Goal: Transaction & Acquisition: Purchase product/service

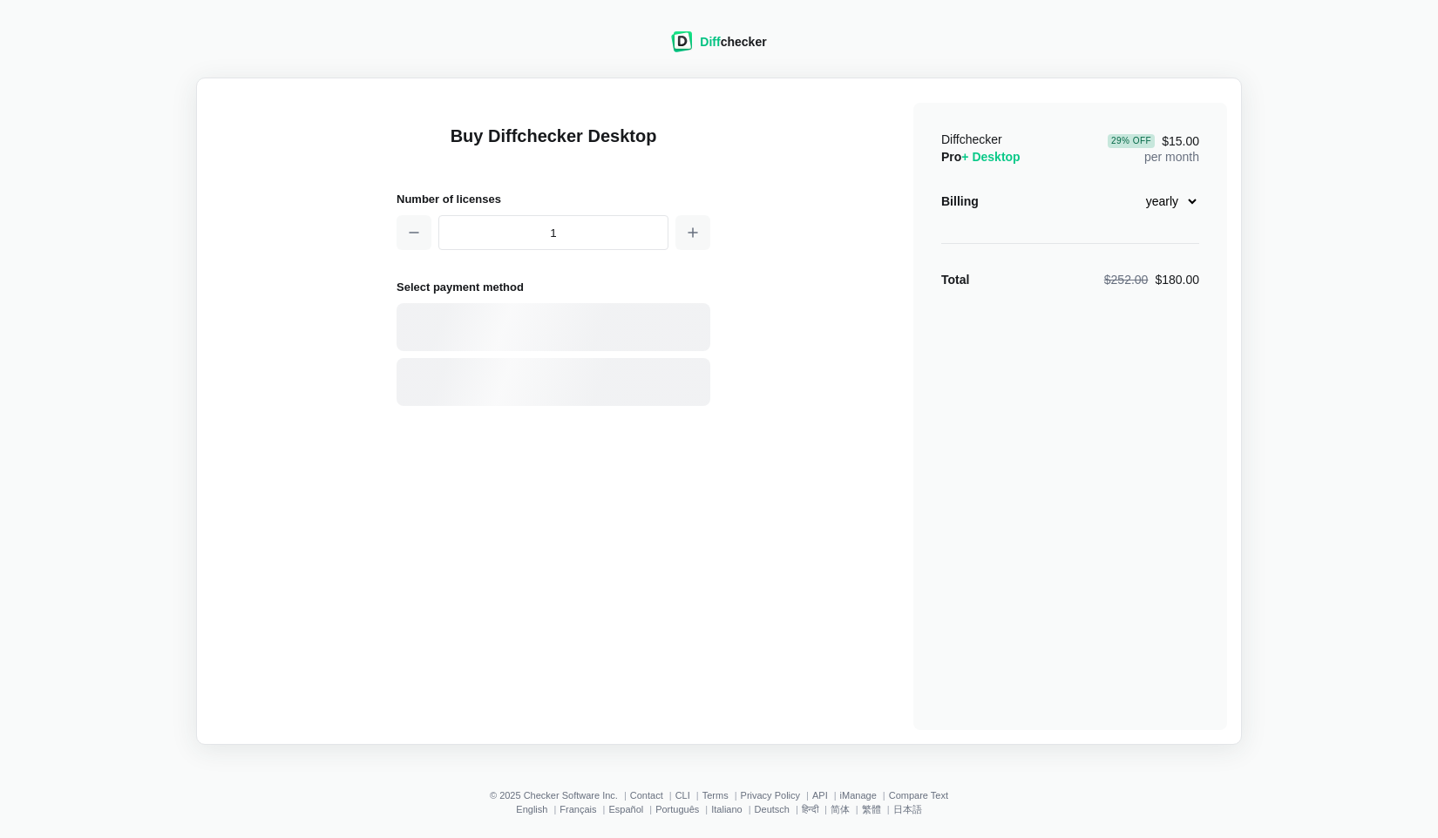
select select "desktop-yearly-180"
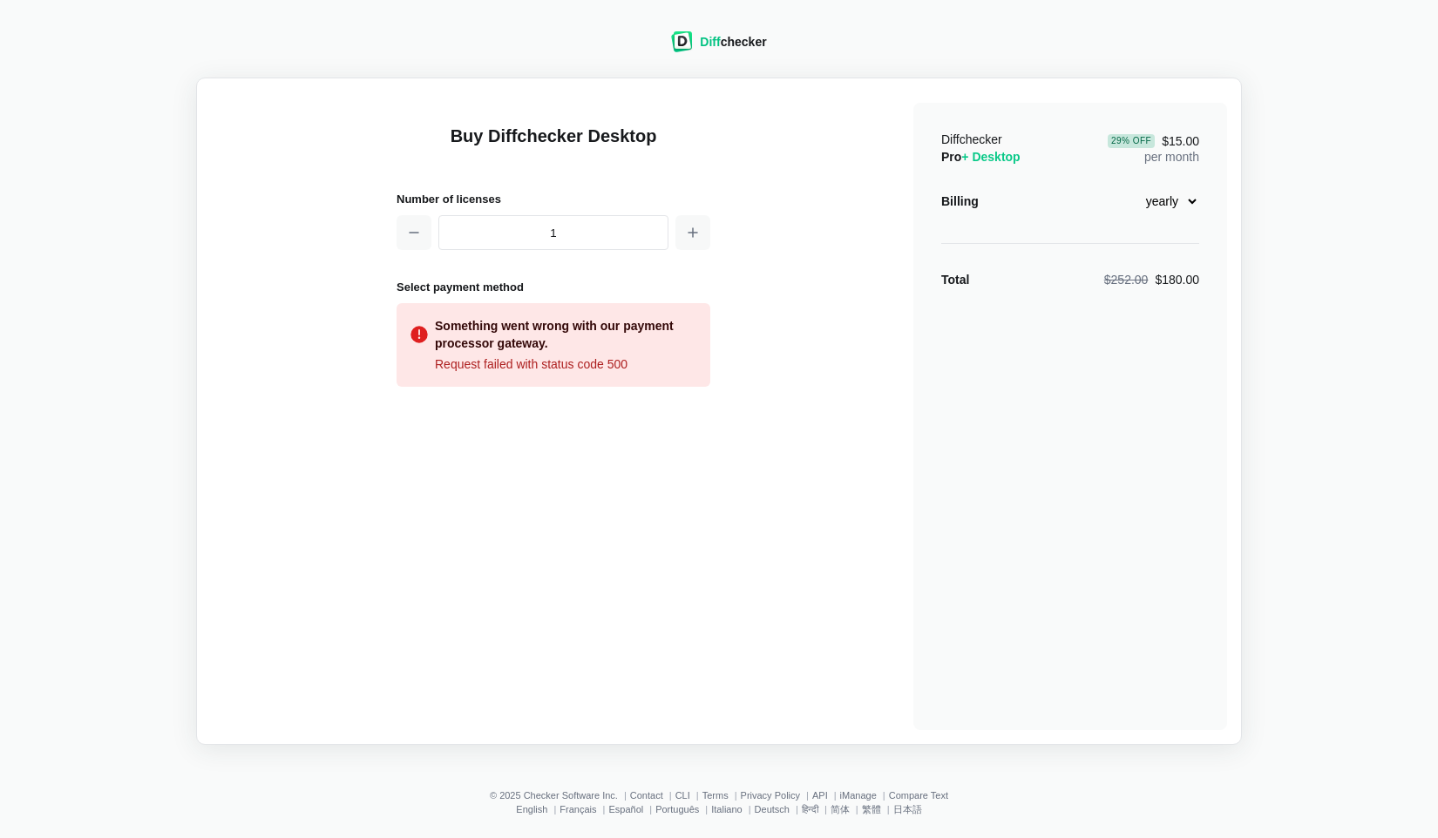
click at [567, 375] on div "Something went wrong with our payment processor gateway. Request failed with st…" at bounding box center [553, 345] width 314 height 84
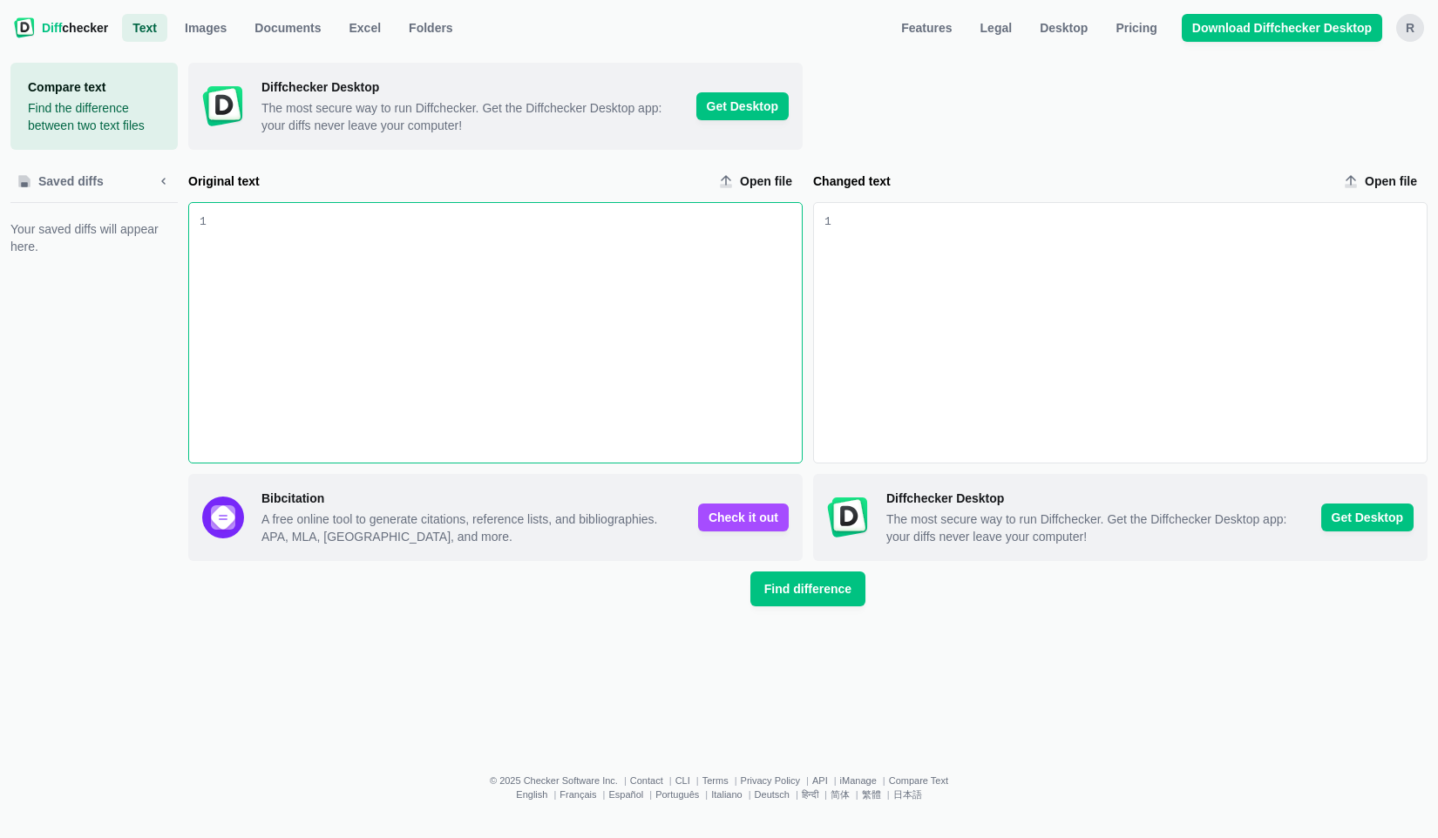
click at [1405, 35] on div "R" at bounding box center [1410, 28] width 28 height 28
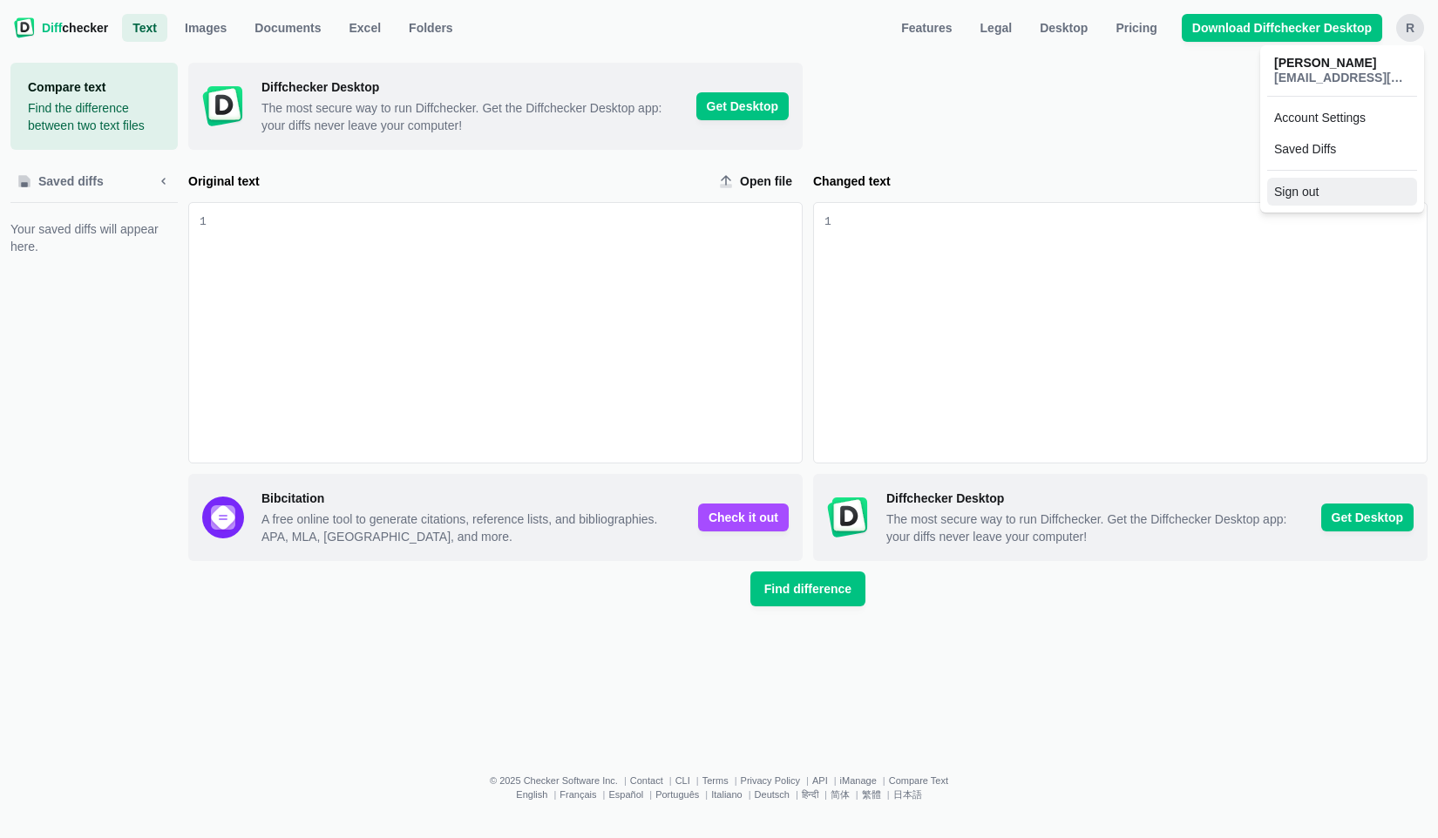
click at [1311, 186] on button "Sign out" at bounding box center [1342, 192] width 150 height 28
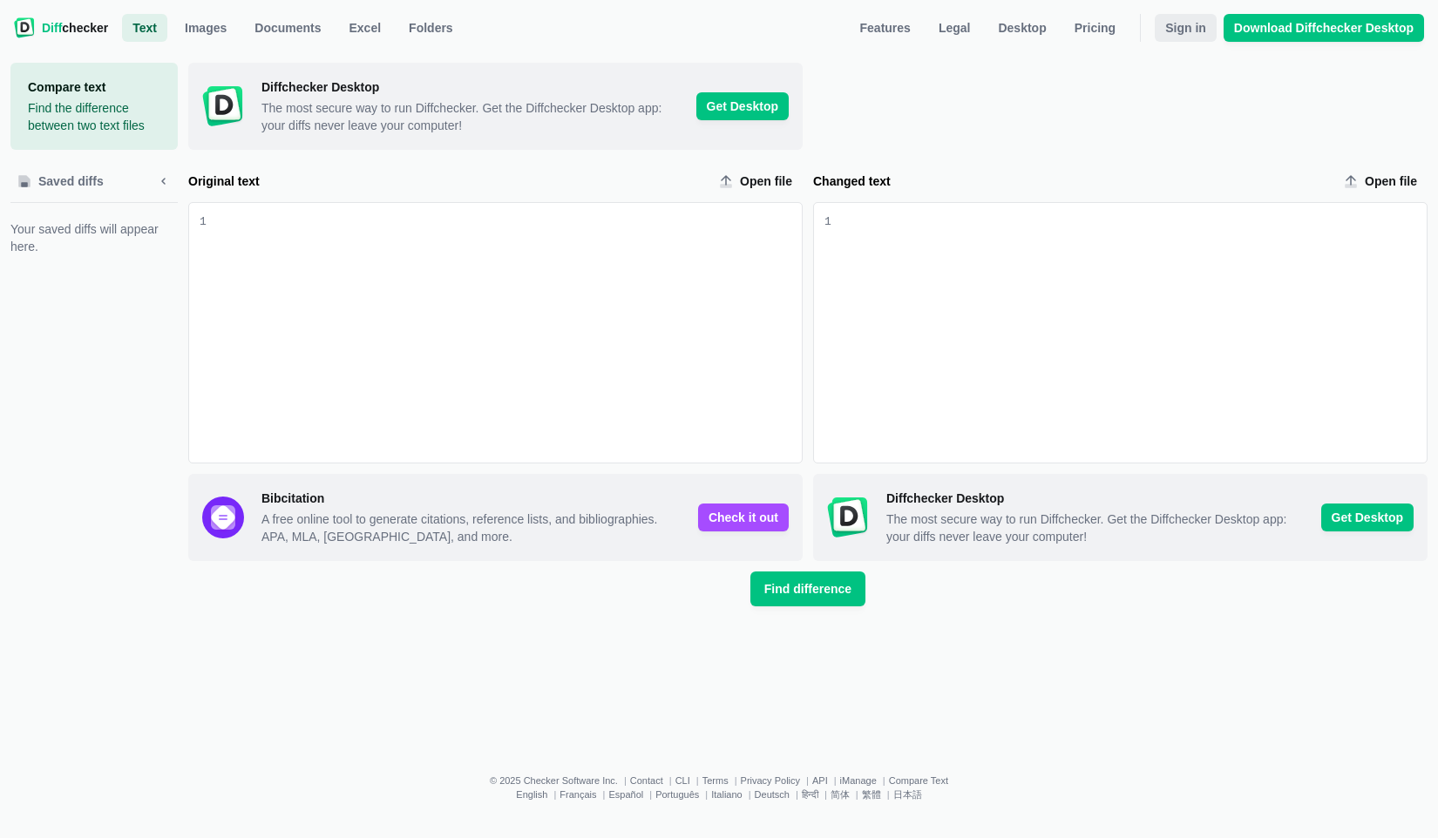
click at [1194, 26] on span "Sign in" at bounding box center [1185, 27] width 48 height 17
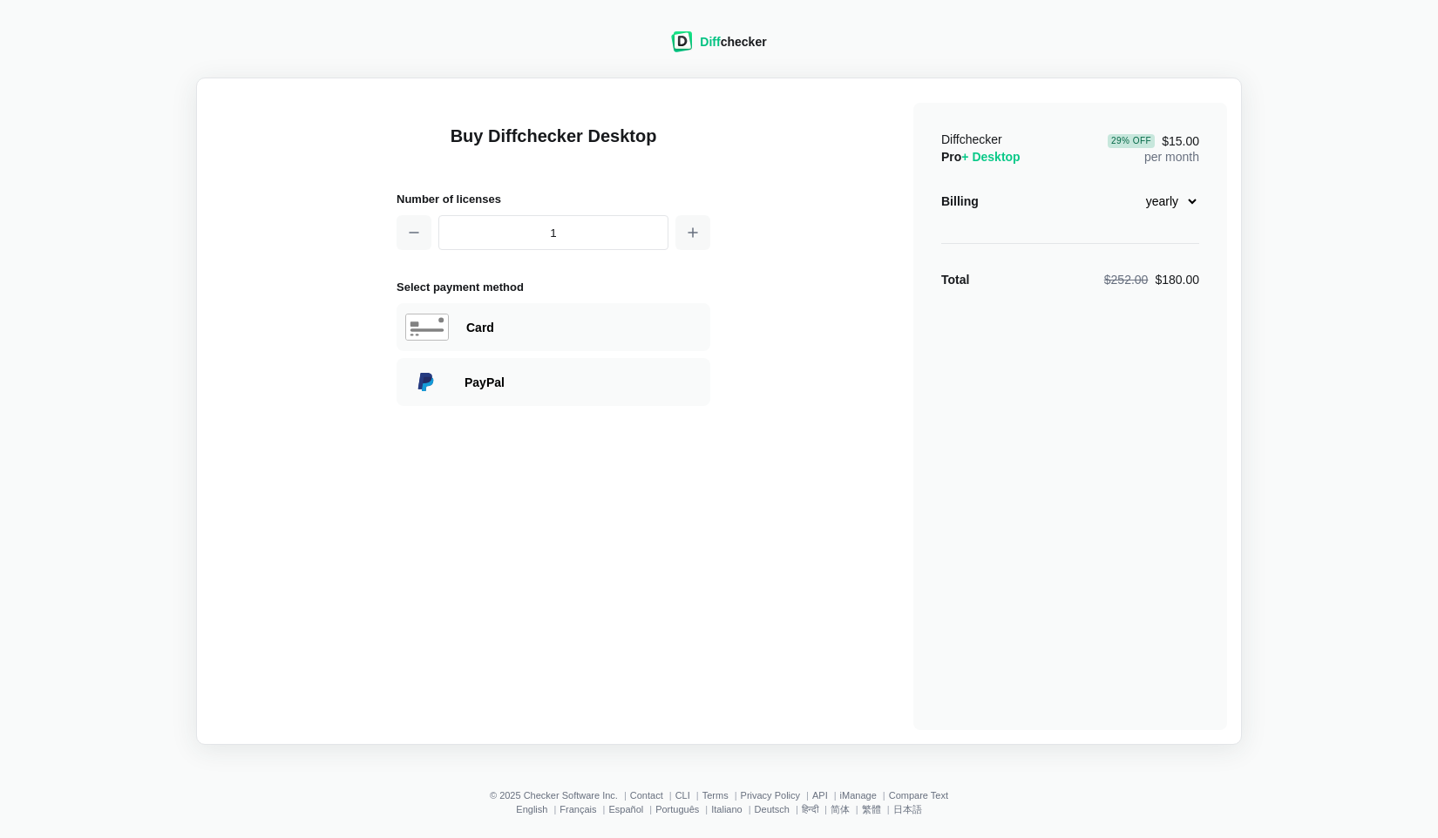
click at [1181, 204] on select "monthly yearly" at bounding box center [1161, 201] width 75 height 30
click at [1124, 186] on select "monthly yearly" at bounding box center [1161, 201] width 75 height 30
click at [1161, 198] on select "monthly yearly" at bounding box center [1161, 201] width 75 height 30
select select "desktop-yearly-180"
click at [1124, 186] on select "monthly yearly" at bounding box center [1161, 201] width 75 height 30
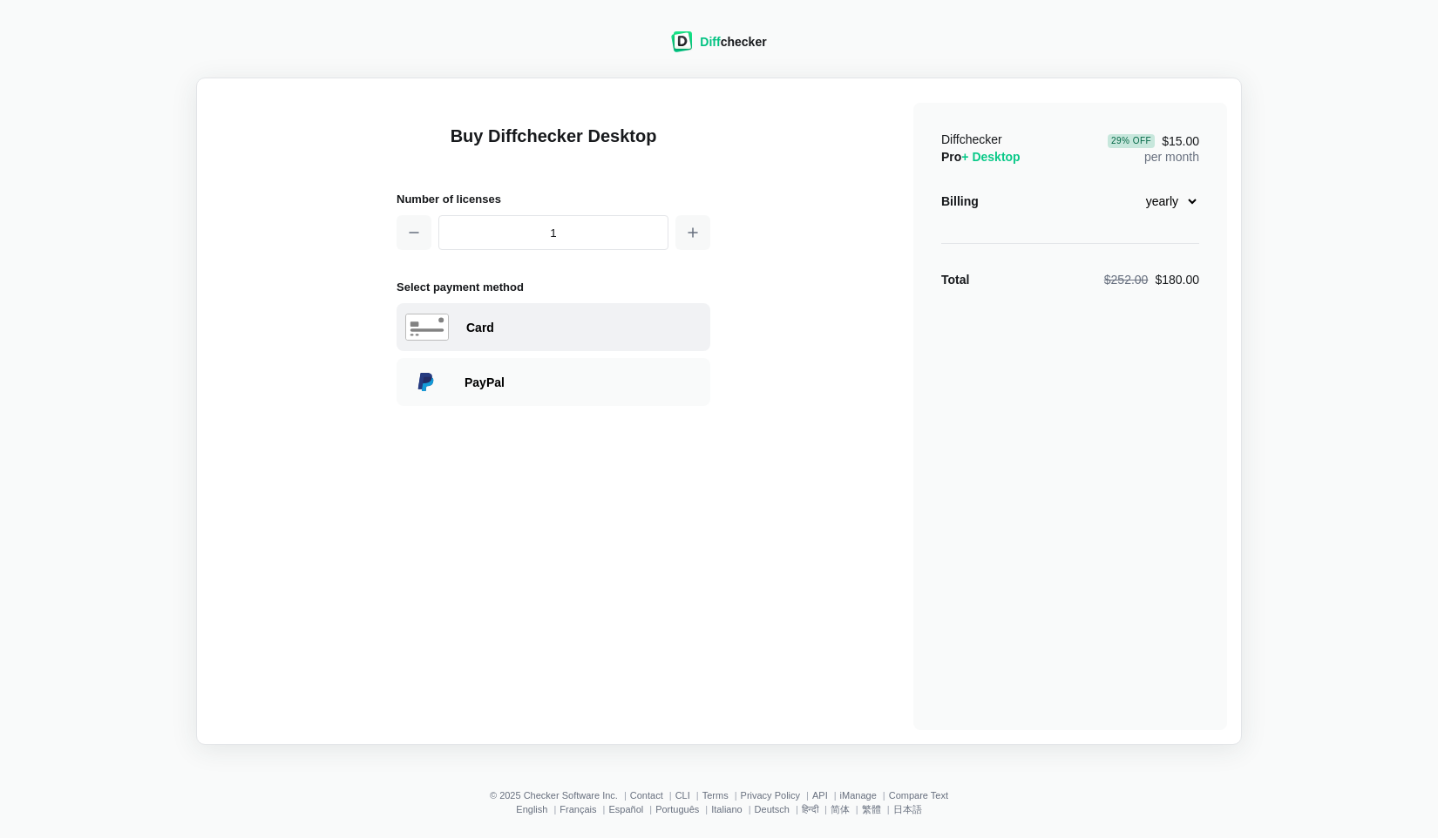
click at [532, 331] on div "Card" at bounding box center [583, 327] width 235 height 17
select select "United States"
